Goal: Task Accomplishment & Management: Manage account settings

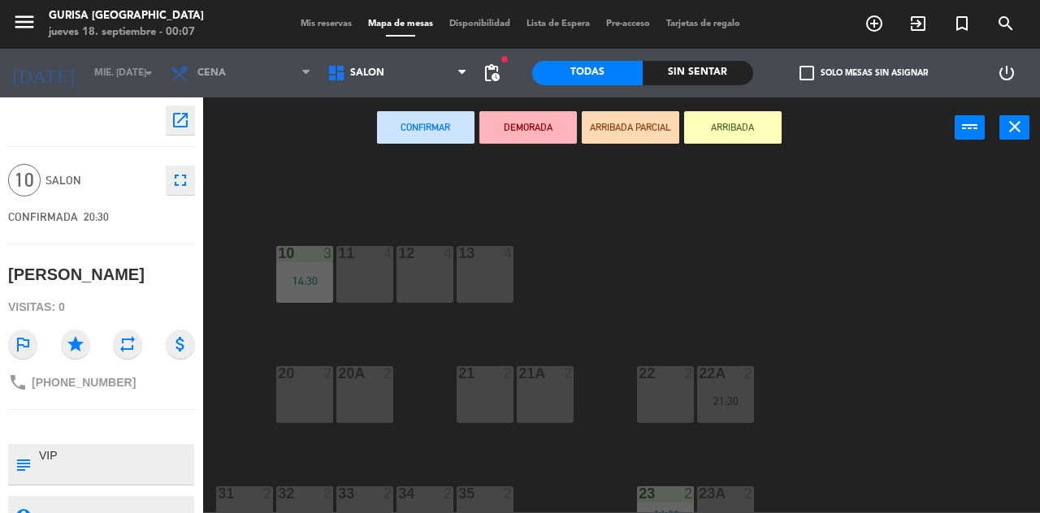
click at [21, 36] on button "menu" at bounding box center [24, 25] width 24 height 30
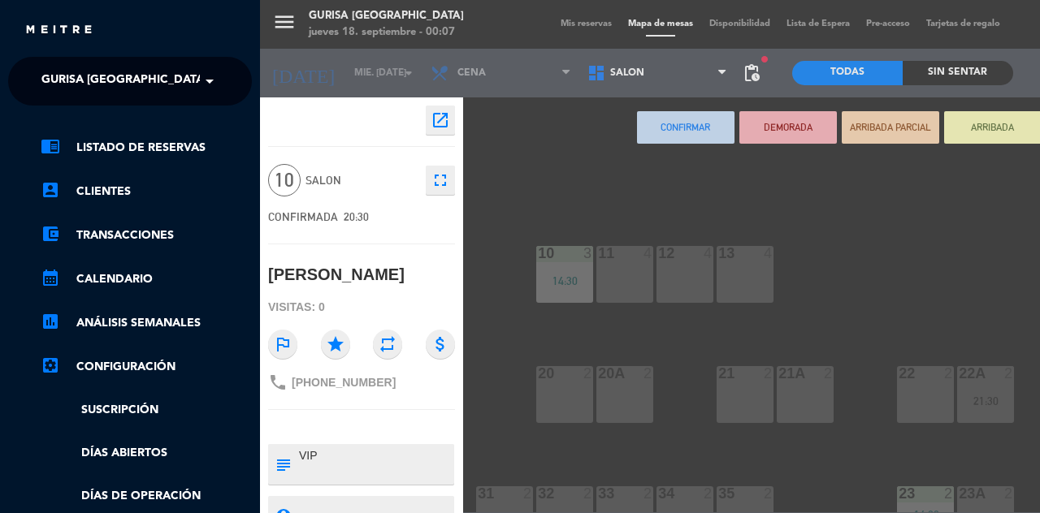
click at [167, 151] on link "chrome_reader_mode Listado de Reservas" at bounding box center [146, 147] width 211 height 19
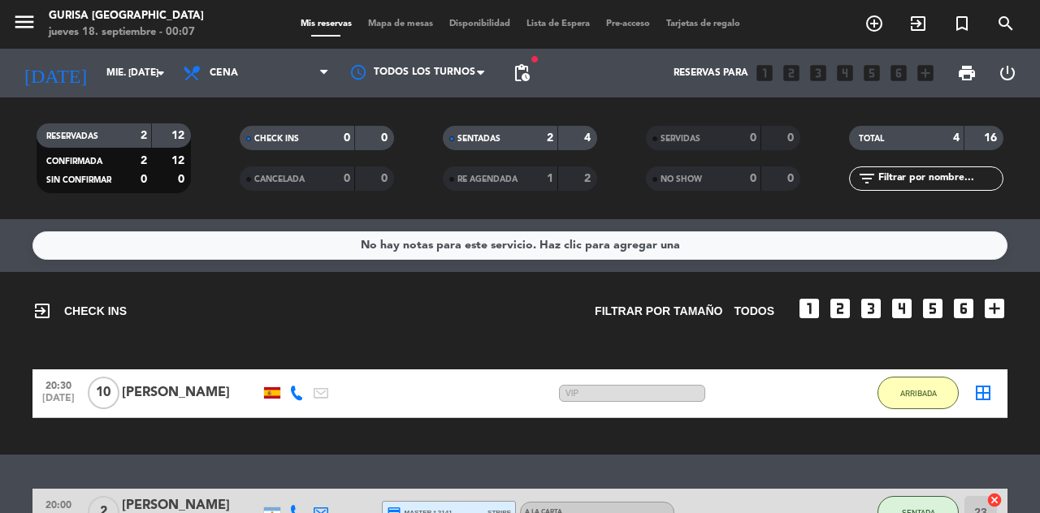
click at [121, 81] on input "mié. [DATE]" at bounding box center [162, 73] width 129 height 28
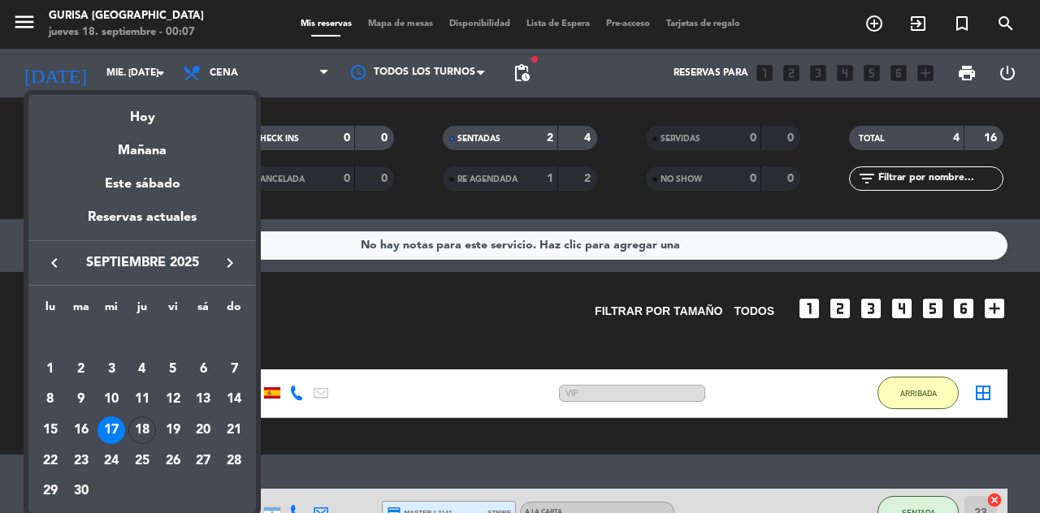
click at [136, 415] on td "18" at bounding box center [142, 430] width 31 height 31
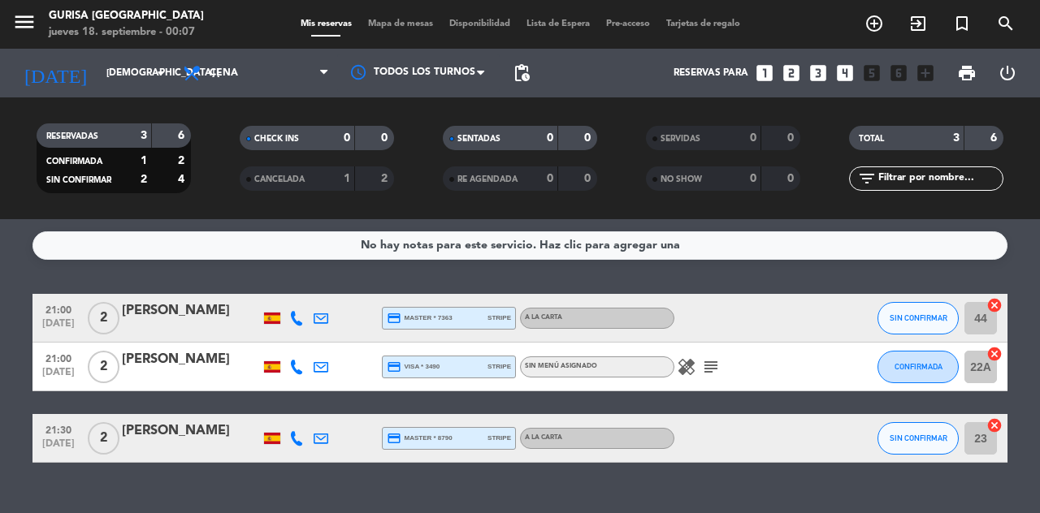
click at [114, 75] on input "[DEMOGRAPHIC_DATA] [DATE]" at bounding box center [162, 73] width 129 height 28
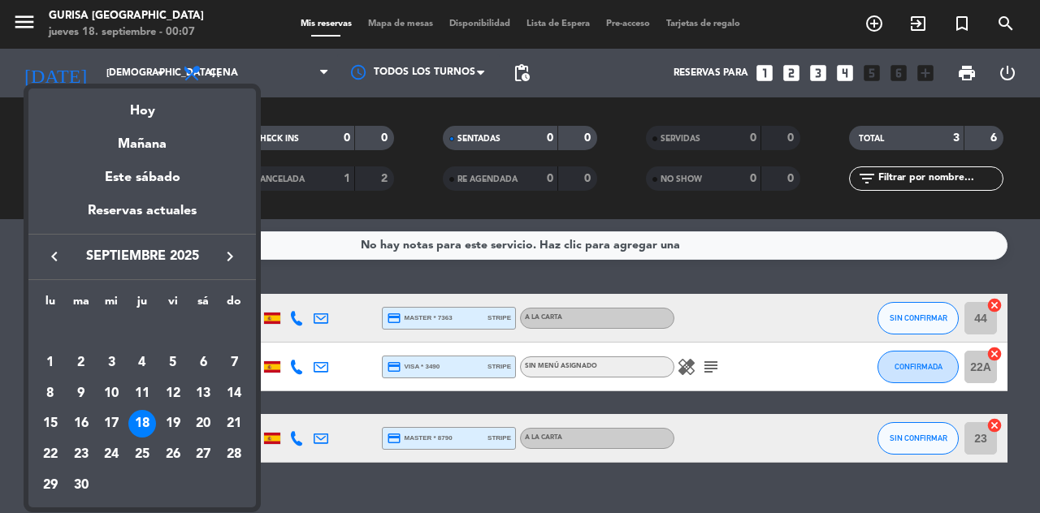
click at [179, 418] on div "19" at bounding box center [173, 424] width 28 height 28
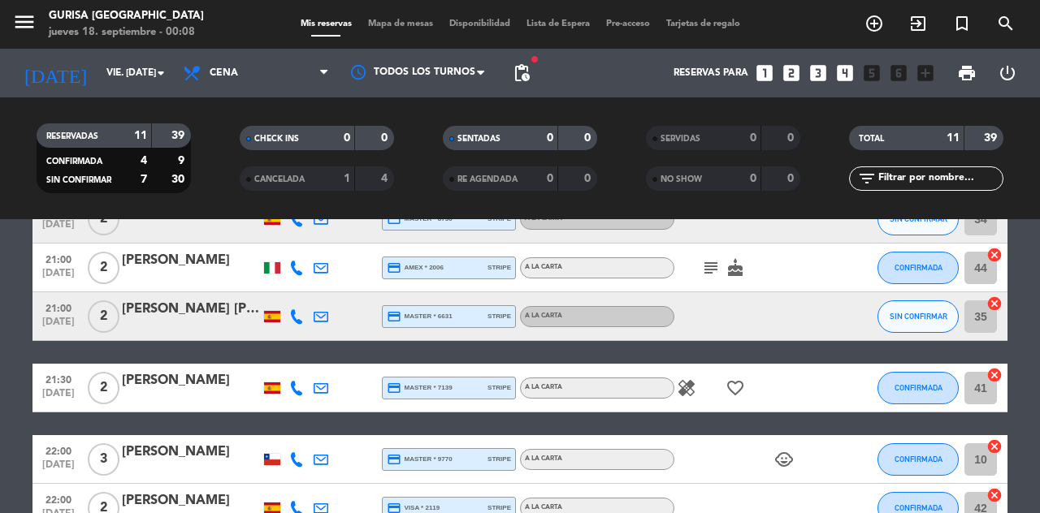
scroll to position [411, 0]
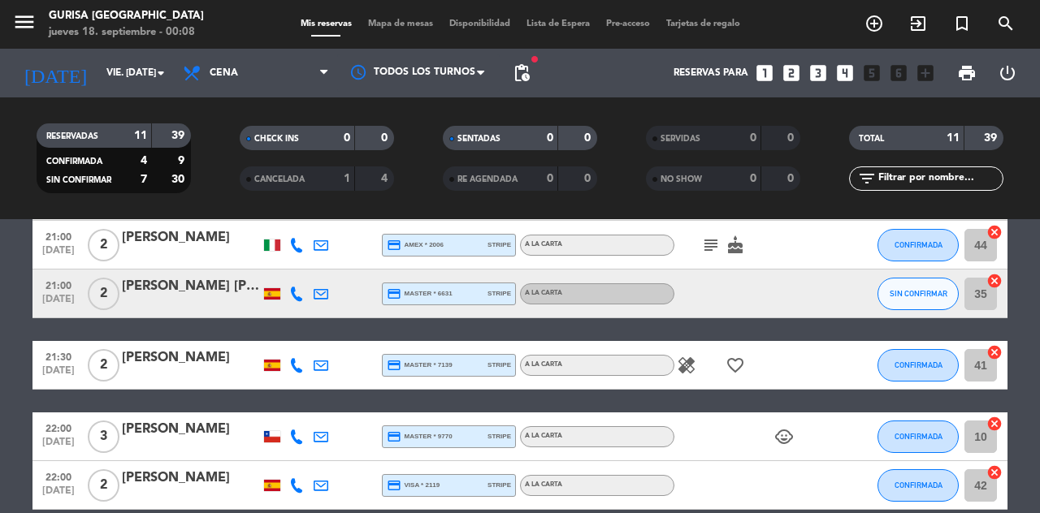
click at [124, 83] on input "vie. [DATE]" at bounding box center [162, 73] width 129 height 28
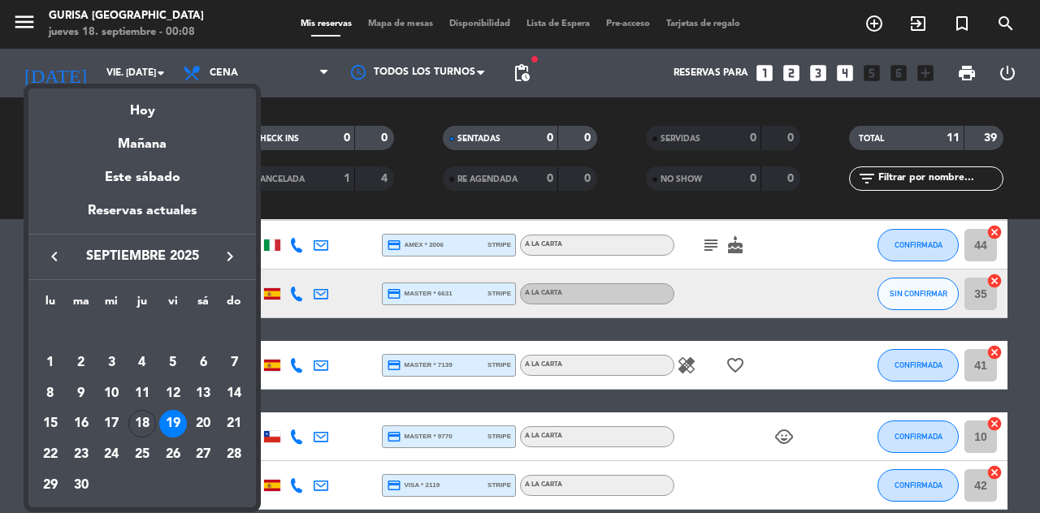
click at [201, 419] on div "20" at bounding box center [203, 424] width 28 height 28
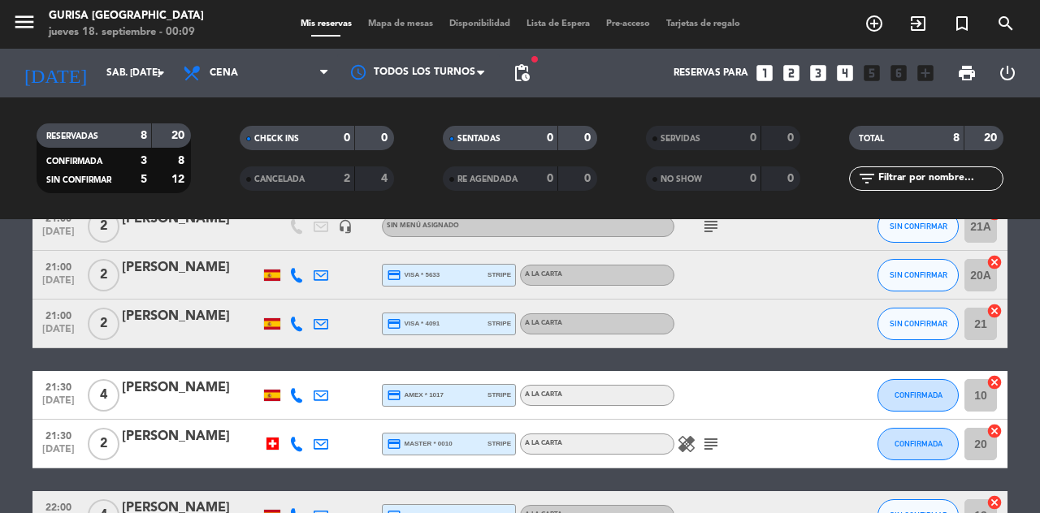
scroll to position [265, 0]
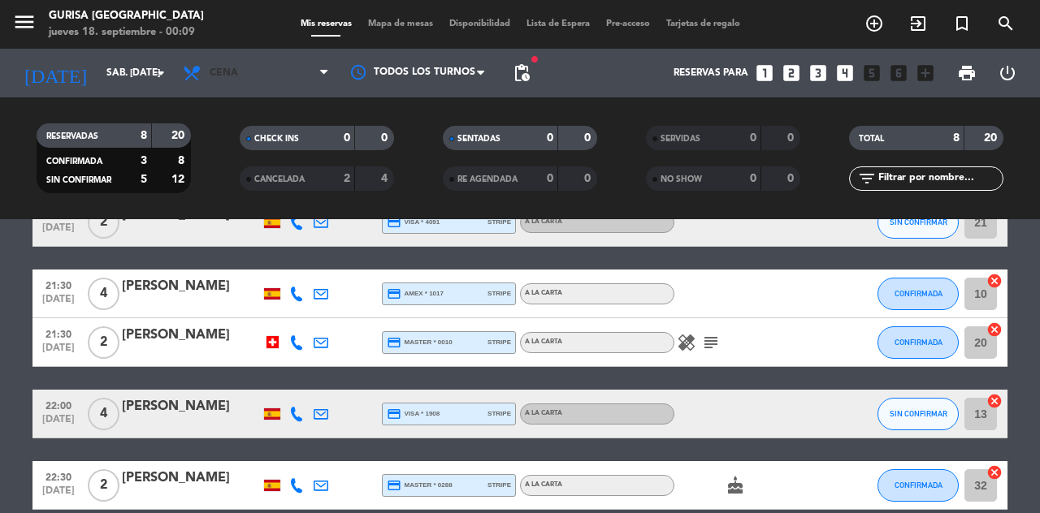
click at [273, 82] on span "Cena" at bounding box center [256, 73] width 162 height 36
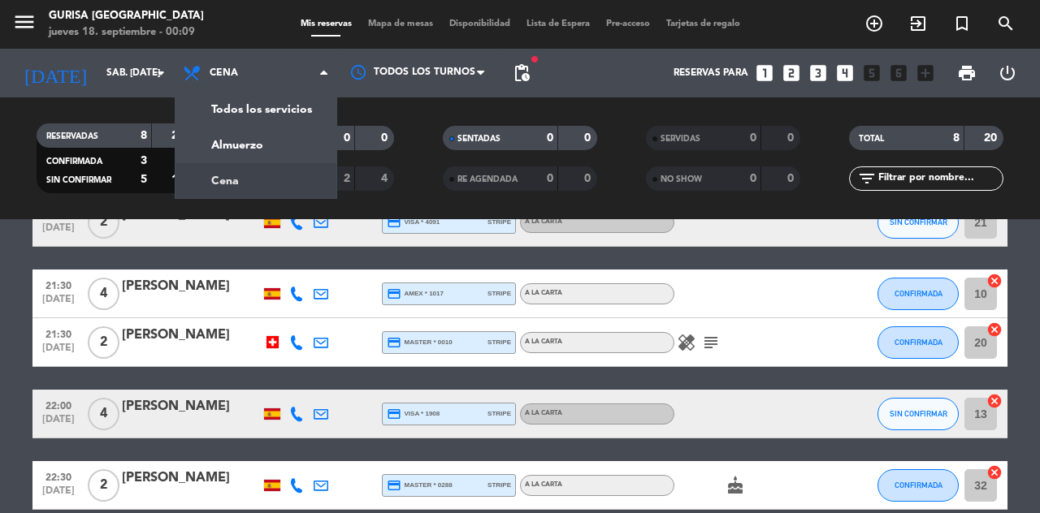
click at [283, 145] on div "menu Gurisa [GEOGRAPHIC_DATA] jueves 18. septiembre - 00:09 Mis reservas Mapa d…" at bounding box center [520, 109] width 1040 height 219
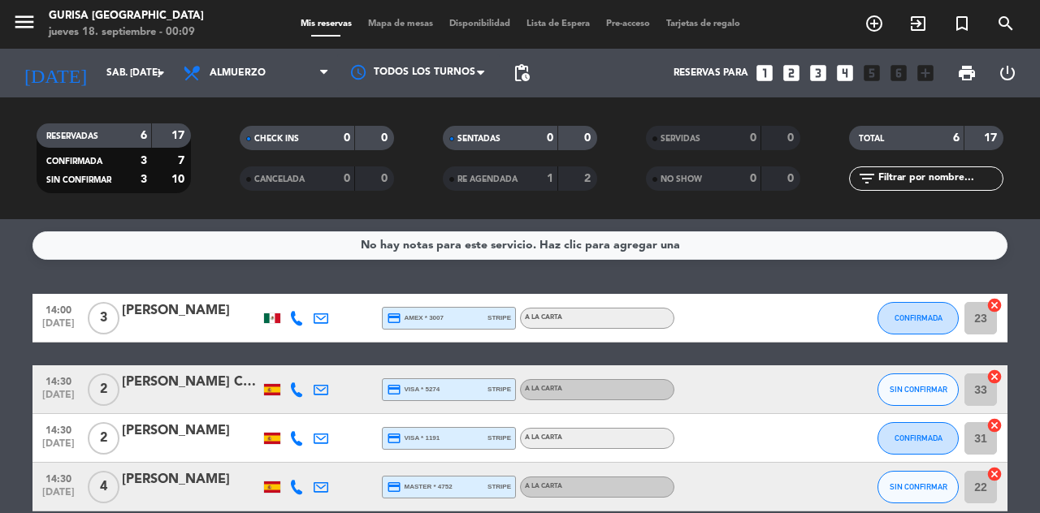
scroll to position [0, 0]
click at [291, 88] on span "Almuerzo" at bounding box center [256, 73] width 162 height 36
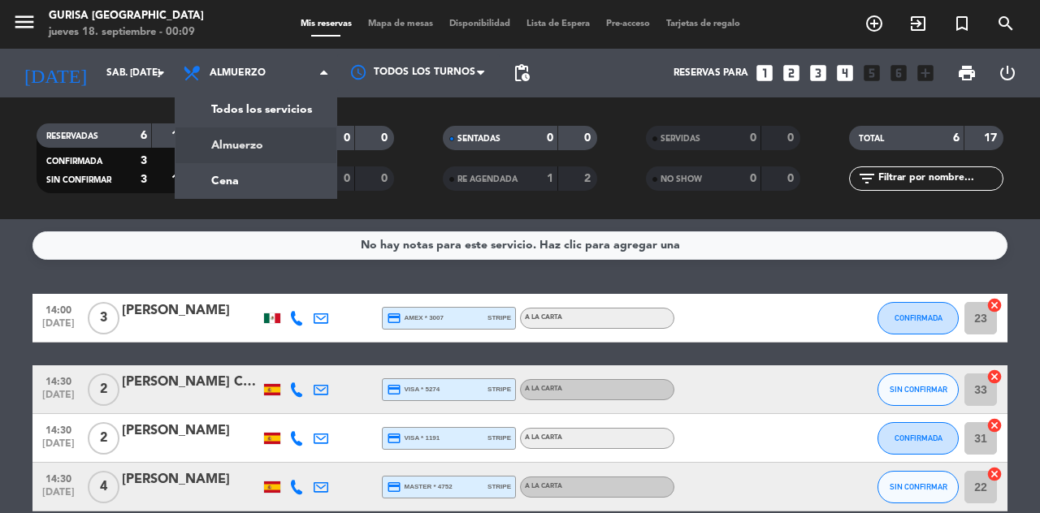
click at [115, 79] on input "sáb. [DATE]" at bounding box center [162, 73] width 129 height 28
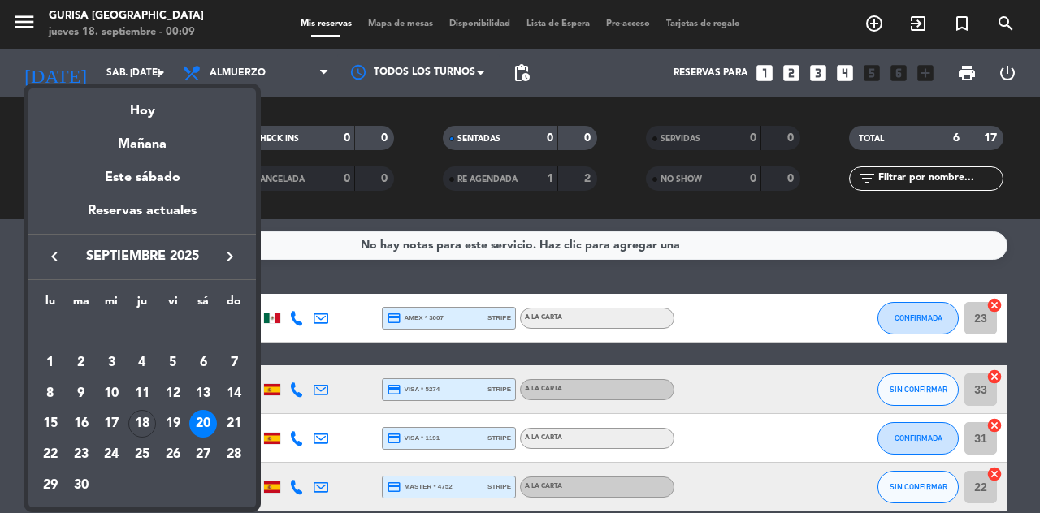
click at [177, 428] on div "19" at bounding box center [173, 424] width 28 height 28
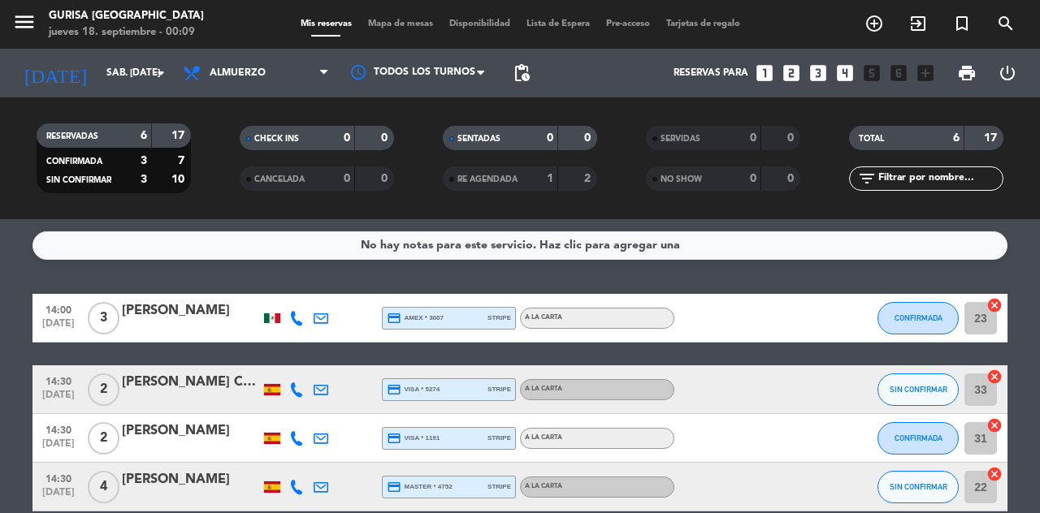
type input "vie. [DATE]"
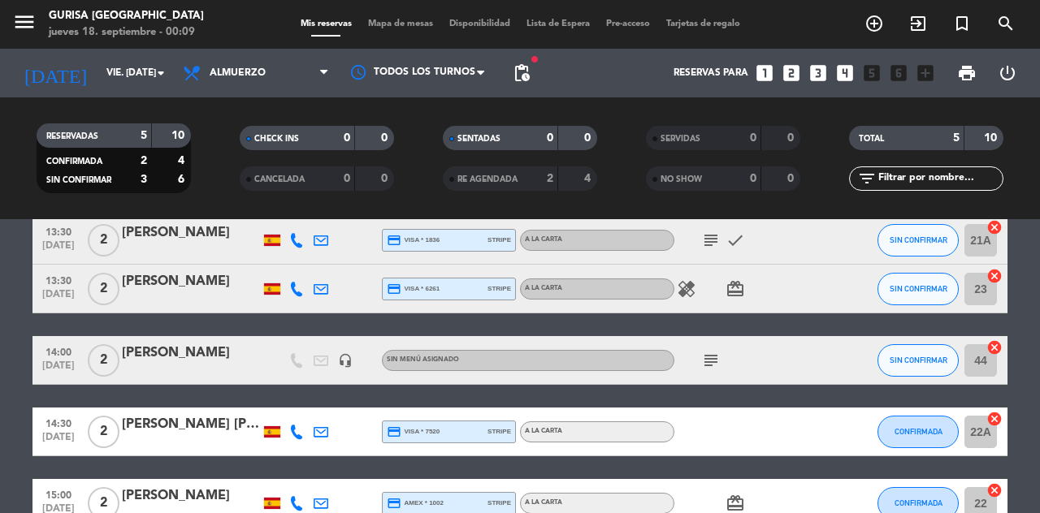
scroll to position [96, 0]
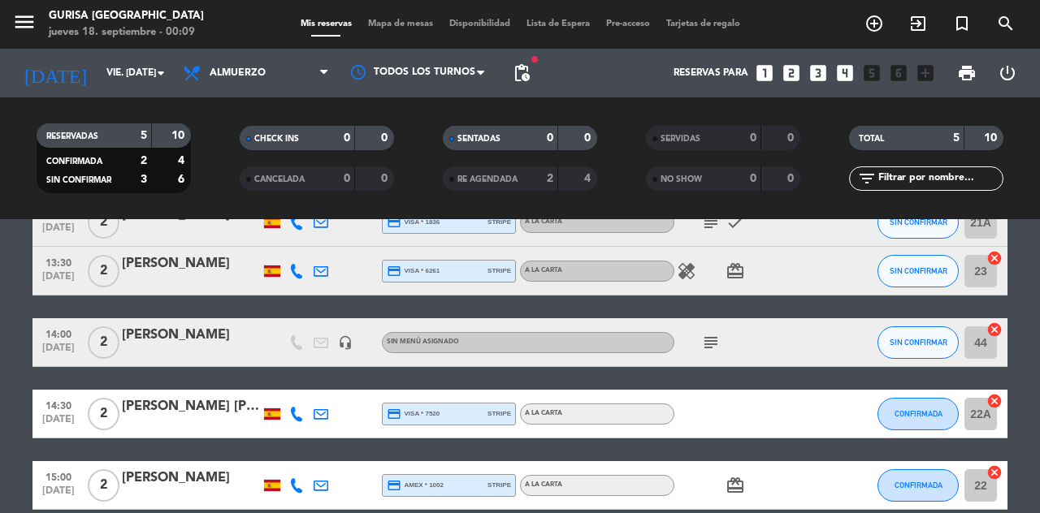
click at [541, 60] on div "Reservas para looks_one looks_two looks_3 looks_4 looks_5 looks_6 add_box" at bounding box center [740, 73] width 404 height 49
click at [105, 71] on input "vie. [DATE]" at bounding box center [162, 73] width 129 height 28
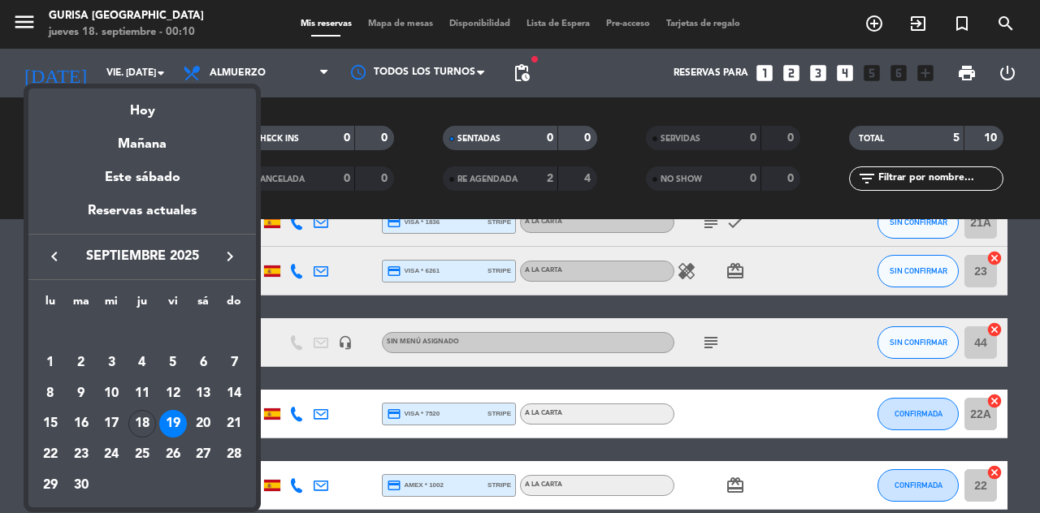
click at [432, 114] on div at bounding box center [520, 256] width 1040 height 513
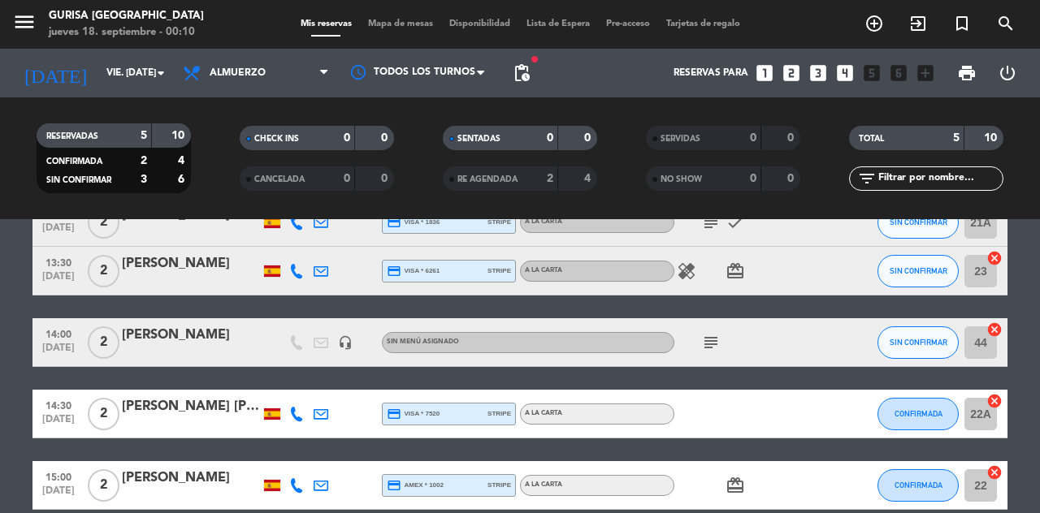
click at [459, 83] on div at bounding box center [418, 72] width 162 height 37
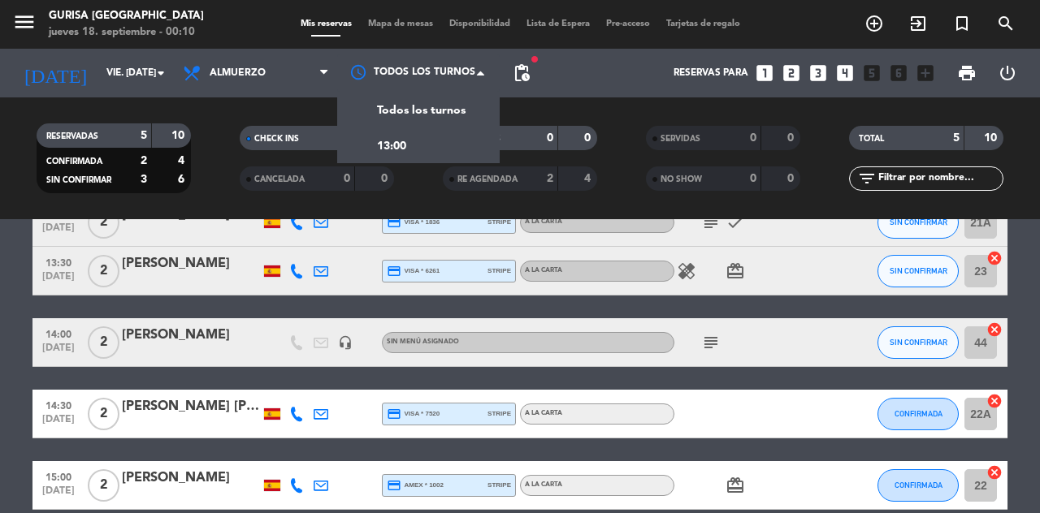
click at [458, 84] on div at bounding box center [418, 72] width 162 height 37
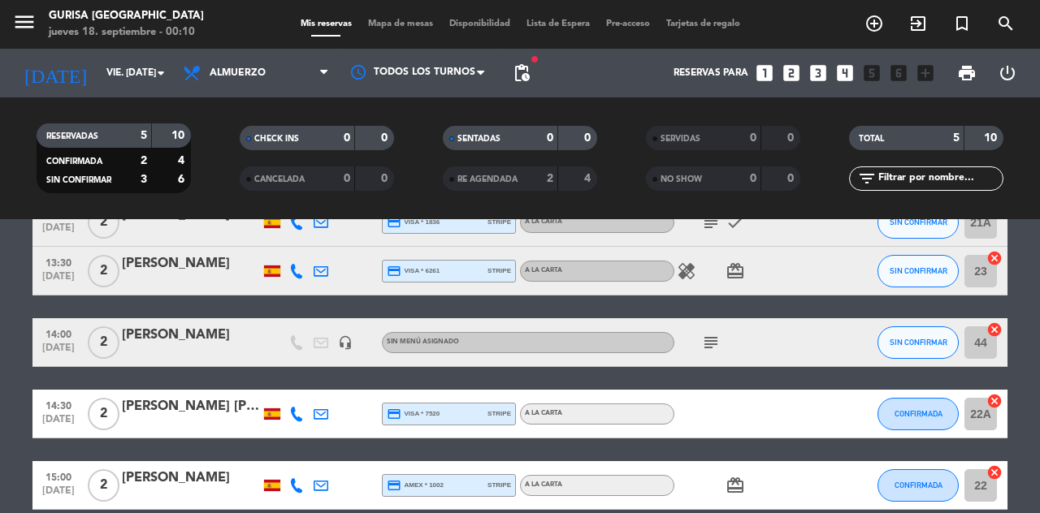
click at [456, 67] on div at bounding box center [418, 72] width 162 height 37
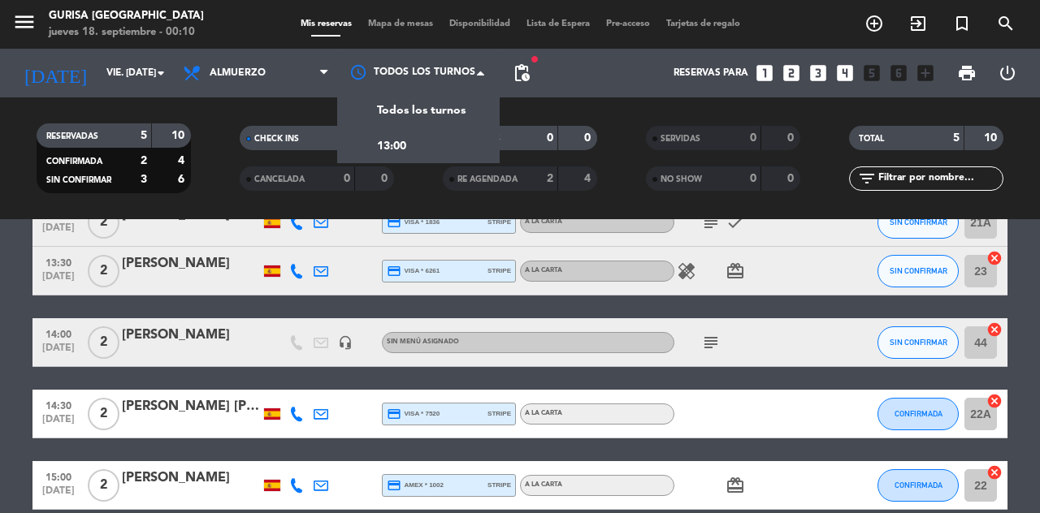
click at [461, 72] on div at bounding box center [418, 72] width 162 height 37
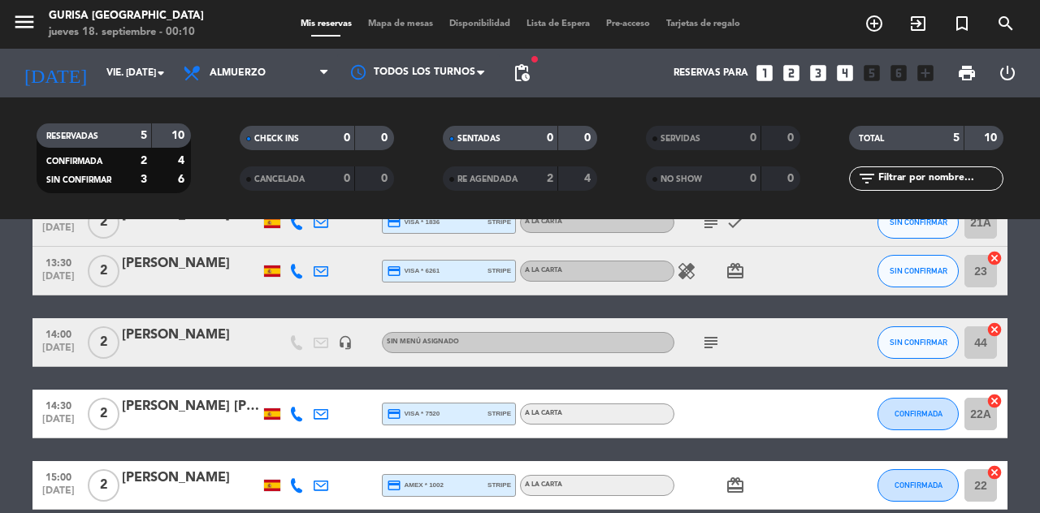
click at [122, 81] on input "vie. [DATE]" at bounding box center [162, 73] width 129 height 28
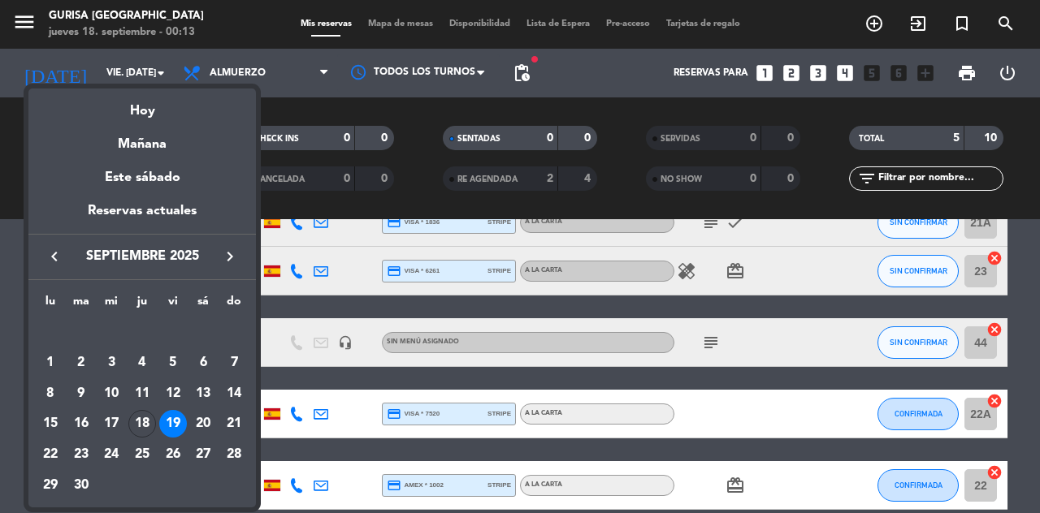
click at [635, 115] on div at bounding box center [520, 256] width 1040 height 513
